Goal: Task Accomplishment & Management: Use online tool/utility

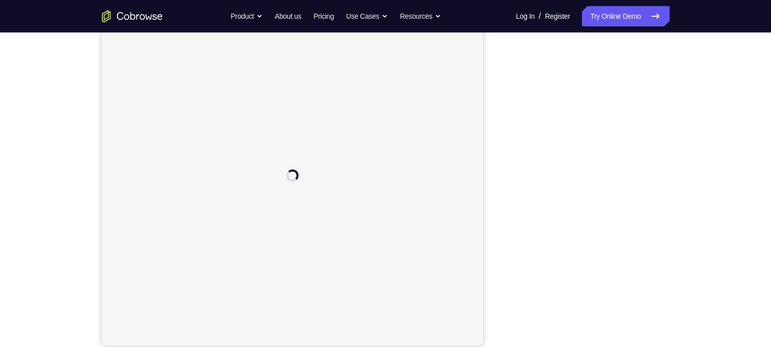
scroll to position [127, 0]
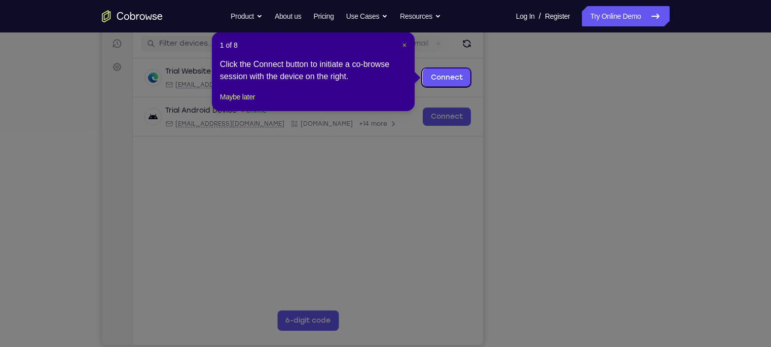
click at [405, 46] on span "×" at bounding box center [404, 45] width 4 height 8
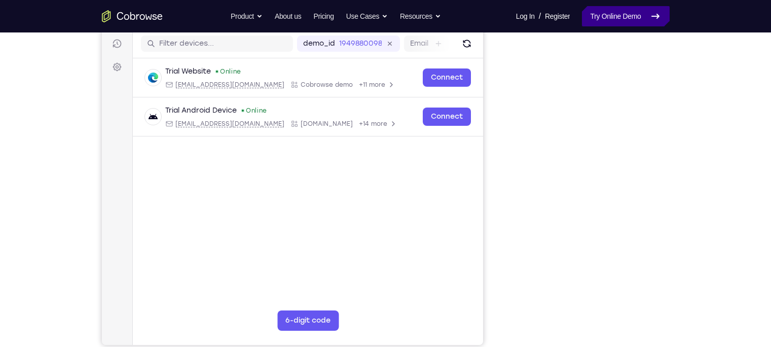
click at [604, 24] on link "Try Online Demo" at bounding box center [625, 16] width 87 height 20
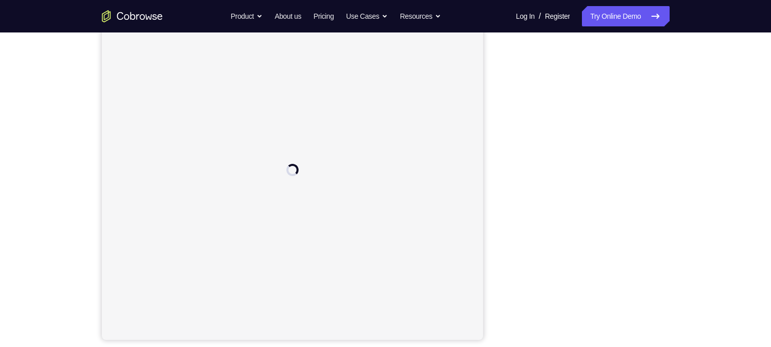
scroll to position [132, 0]
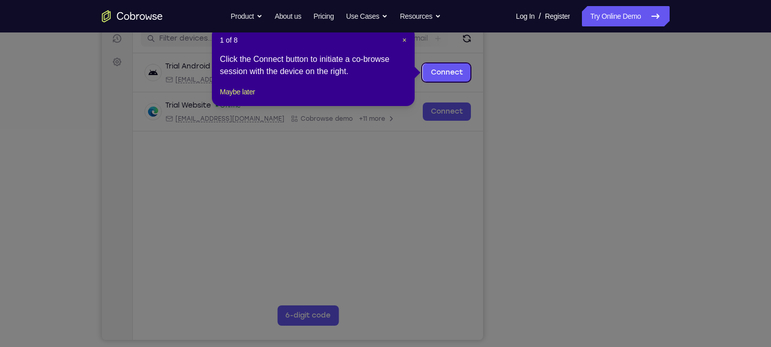
click at [632, 274] on icon at bounding box center [390, 173] width 780 height 347
click at [405, 40] on span "×" at bounding box center [404, 40] width 4 height 8
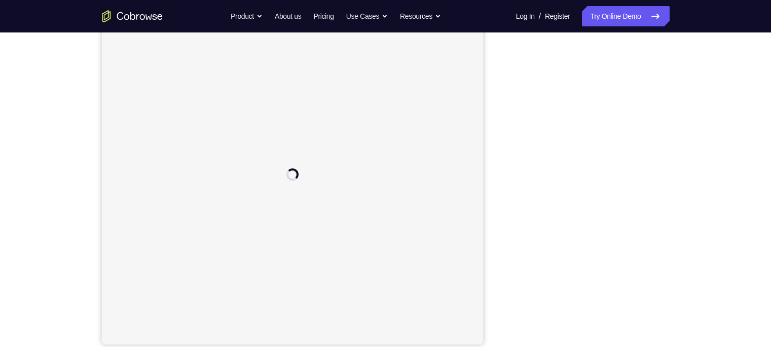
scroll to position [129, 0]
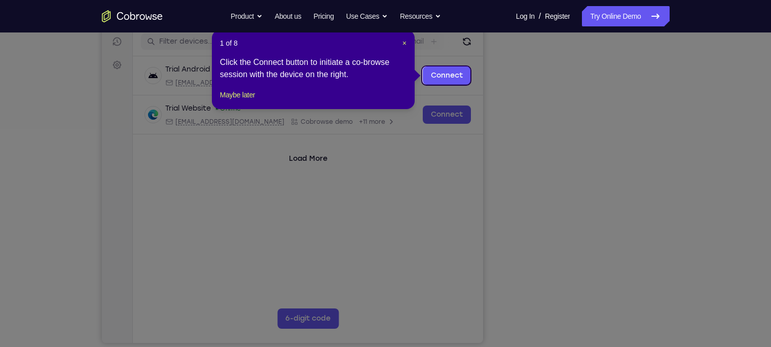
click at [628, 278] on icon at bounding box center [390, 173] width 780 height 347
click at [403, 46] on span "×" at bounding box center [404, 43] width 4 height 8
